Goal: Find specific page/section: Find specific page/section

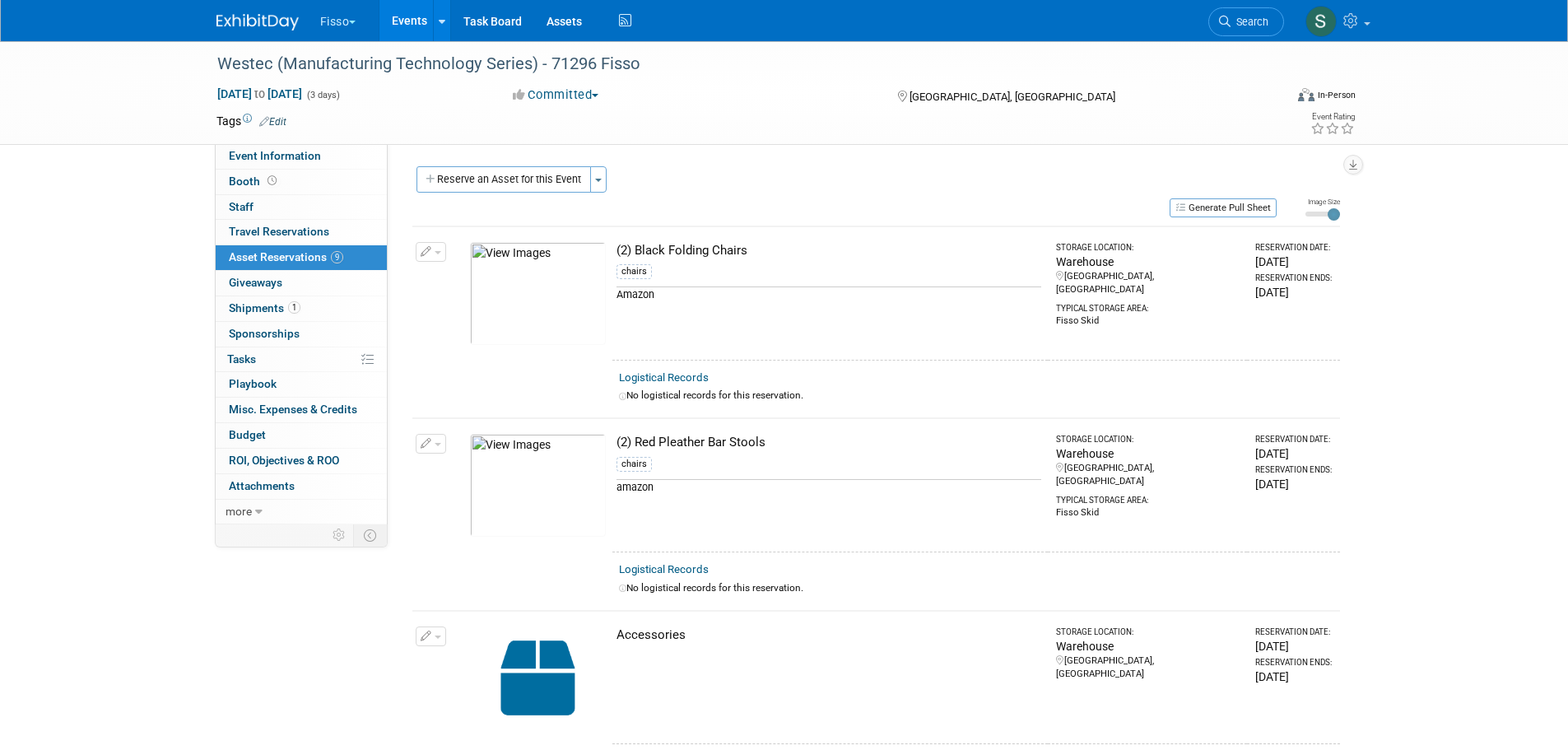
click at [341, 24] on button "Fisso" at bounding box center [348, 18] width 58 height 36
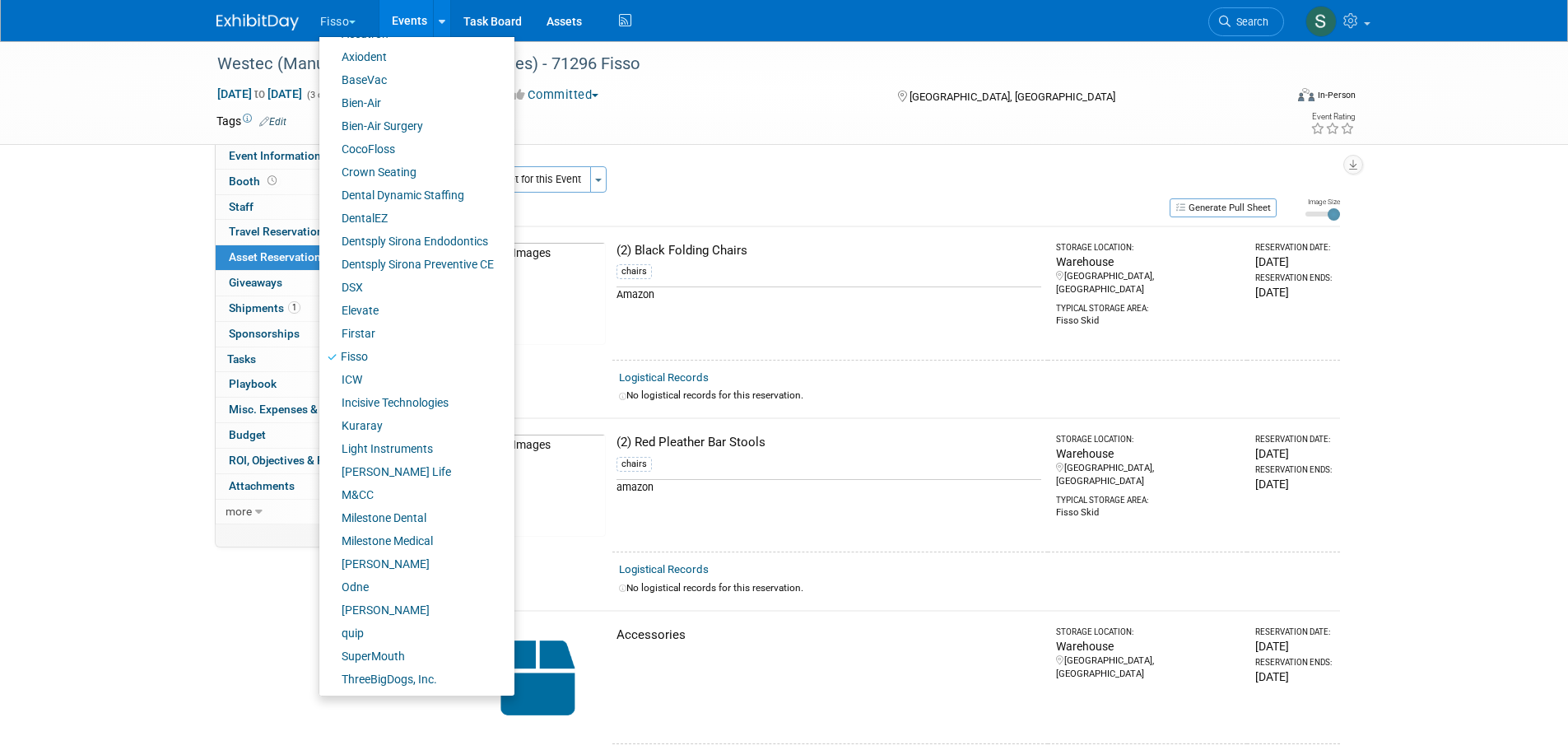
scroll to position [91, 0]
click at [393, 626] on link "quip" at bounding box center [411, 633] width 183 height 23
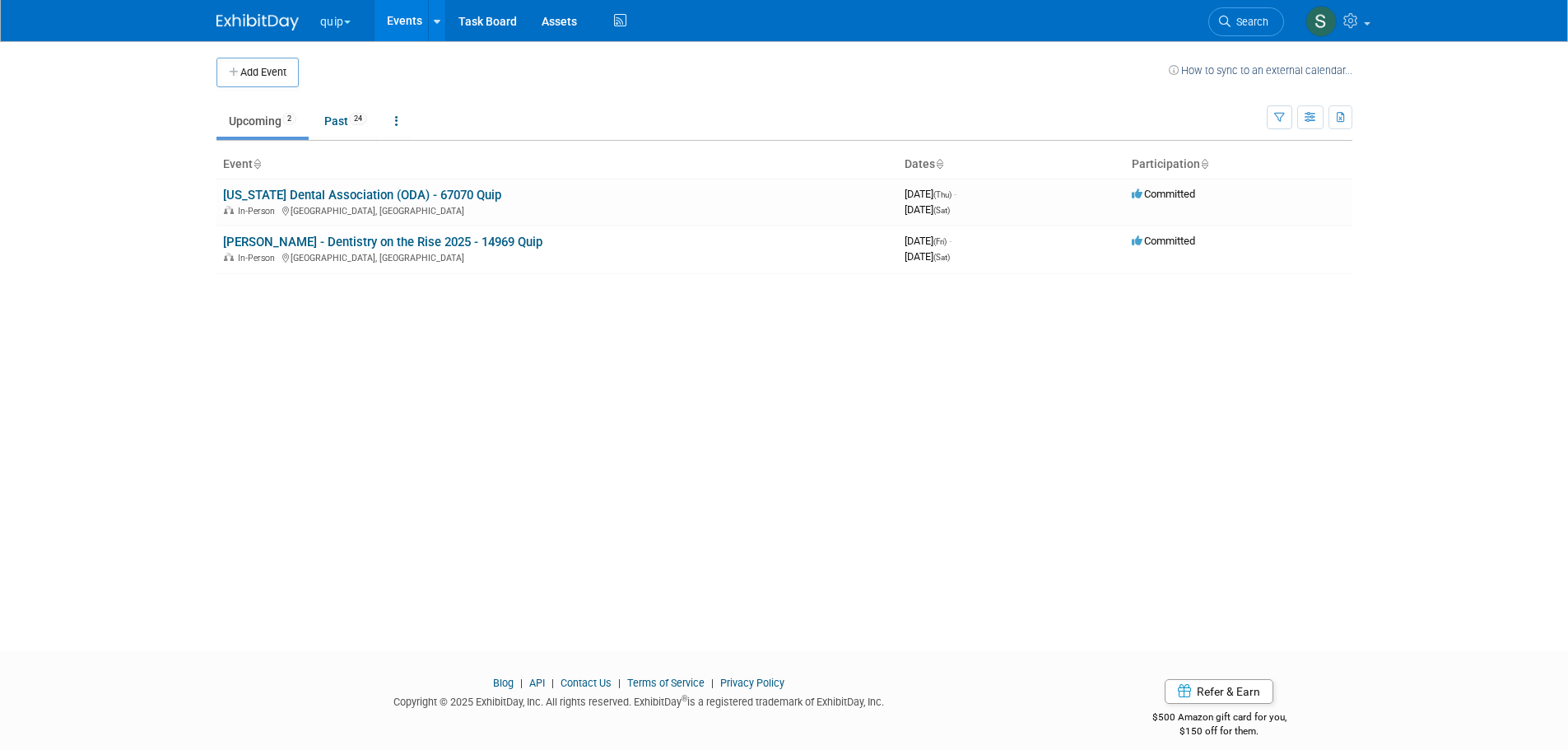
click at [358, 244] on link "Glidewell - Dentistry on the Rise 2025 - 14969 Quip" at bounding box center [383, 242] width 320 height 15
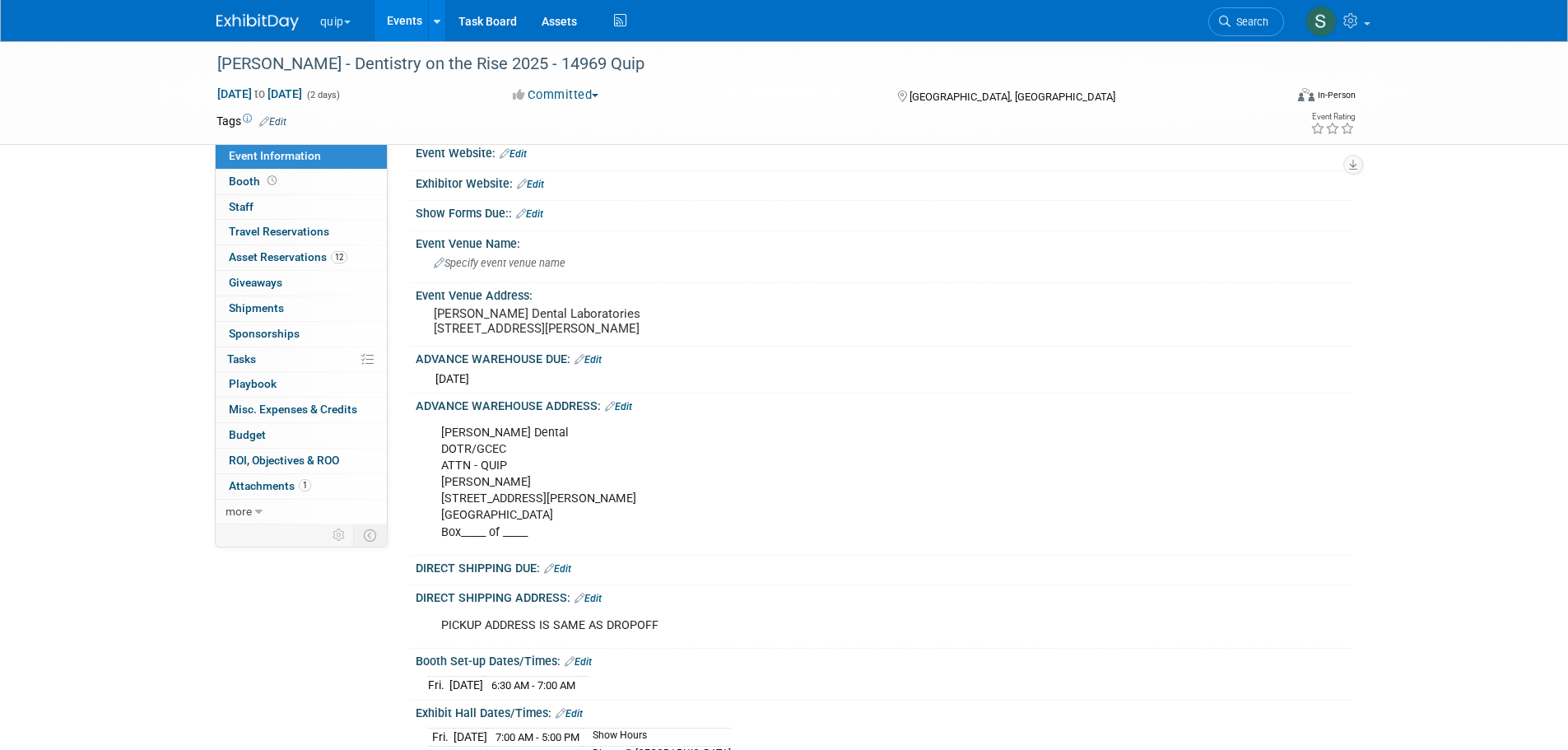
scroll to position [27, 0]
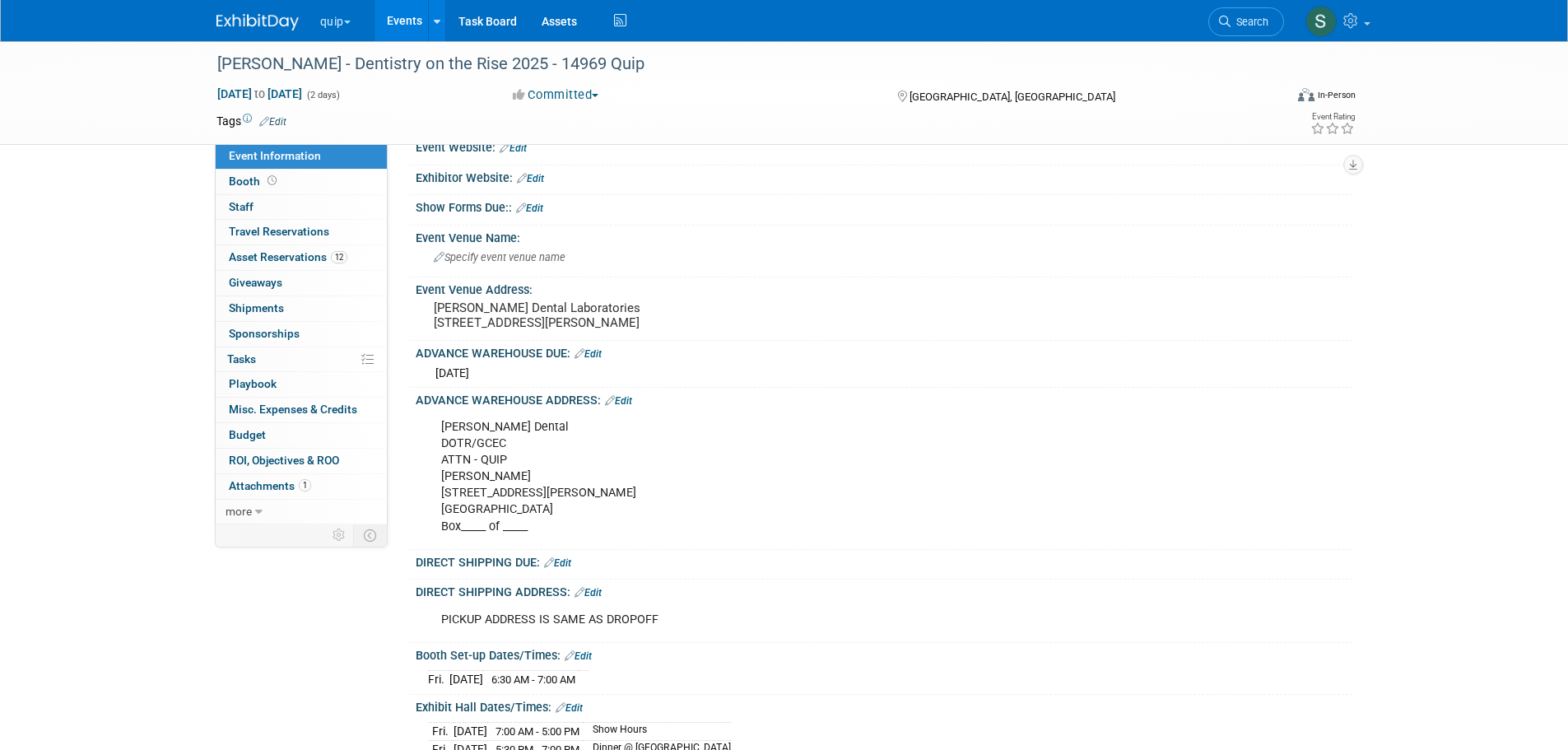
click at [509, 497] on div "Glidewell Dental DOTR/GCEC ATTN - QUIP Suzeanne Harms 2168 Michelson Dr. Irvine…" at bounding box center [801, 477] width 742 height 133
drag, startPoint x: 441, startPoint y: 439, endPoint x: 560, endPoint y: 528, distance: 148.6
click at [560, 528] on div "Glidewell Dental DOTR/GCEC ATTN - QUIP Suzeanne Harms 2168 Michelson Dr. Irvine…" at bounding box center [801, 477] width 742 height 133
copy div "Glidewell Dental DOTR/GCEC ATTN - QUIP Suzeanne Harms 2168 Michelson Dr. Irvine…"
click at [922, 492] on div "Glidewell Dental DOTR/GCEC ATTN - QUIP Suzeanne Harms 2168 Michelson Dr. Irvine…" at bounding box center [801, 477] width 742 height 133
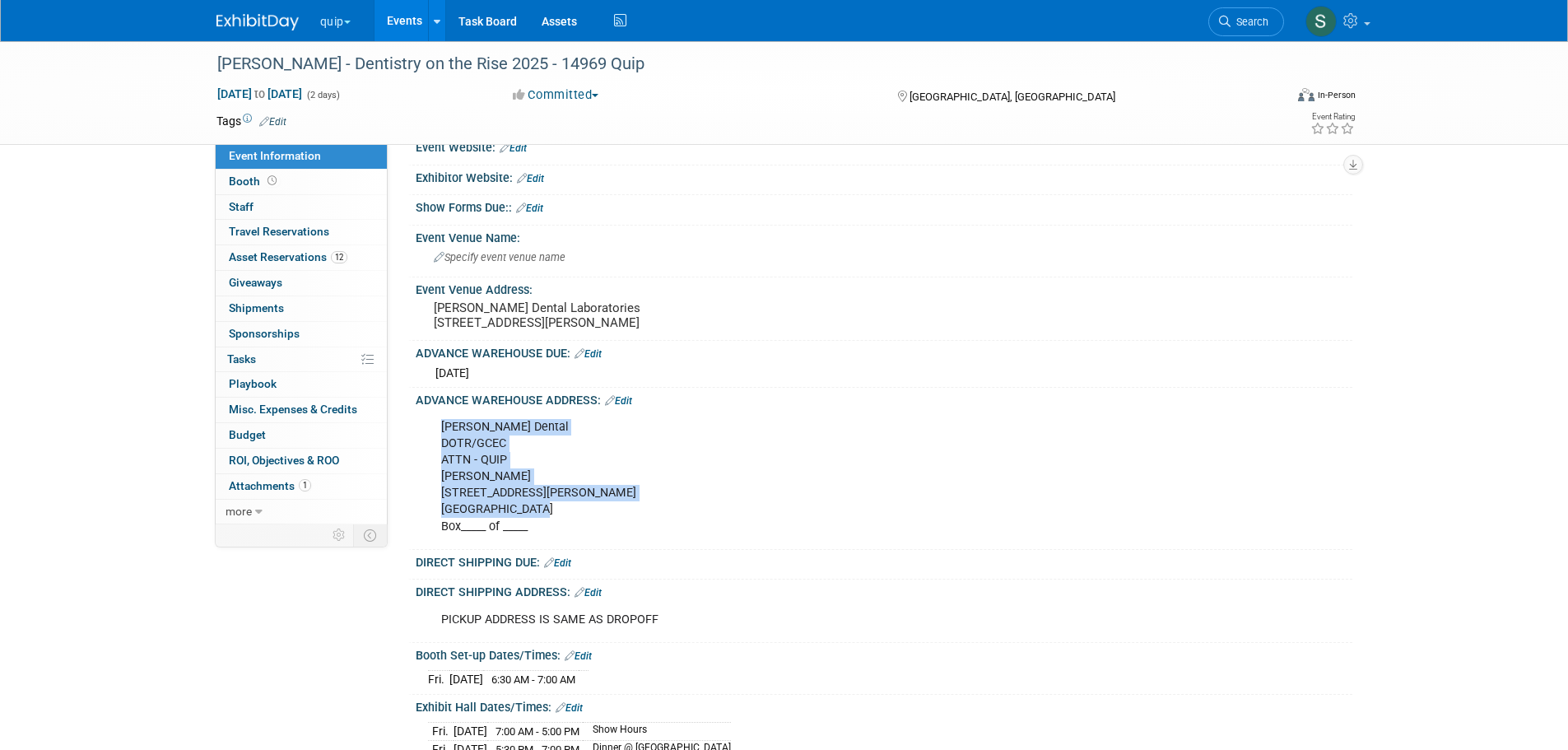
click at [922, 492] on div "Glidewell Dental DOTR/GCEC ATTN - QUIP Suzeanne Harms 2168 Michelson Dr. Irvine…" at bounding box center [801, 477] width 742 height 133
